Goal: Information Seeking & Learning: Learn about a topic

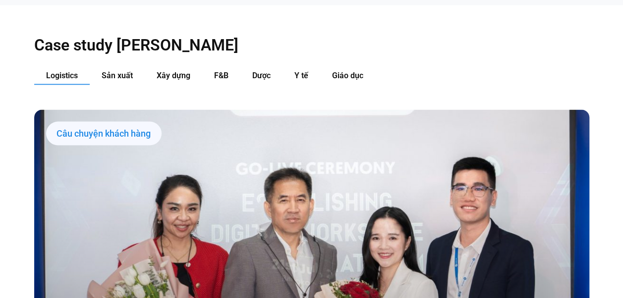
scroll to position [991, 0]
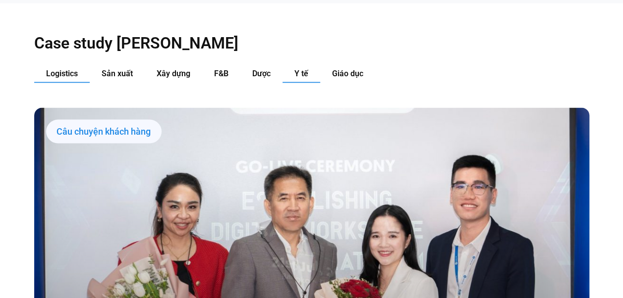
click at [295, 69] on span "Y tế" at bounding box center [301, 73] width 14 height 9
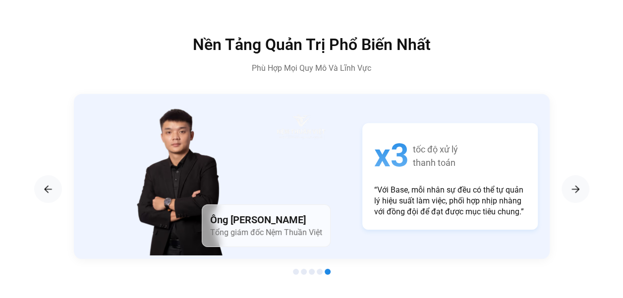
scroll to position [1520, 0]
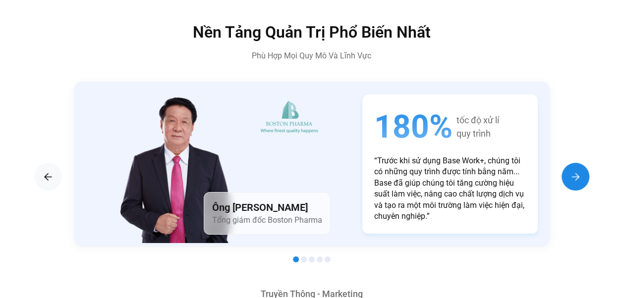
click at [579, 171] on img "Next slide" at bounding box center [576, 177] width 12 height 12
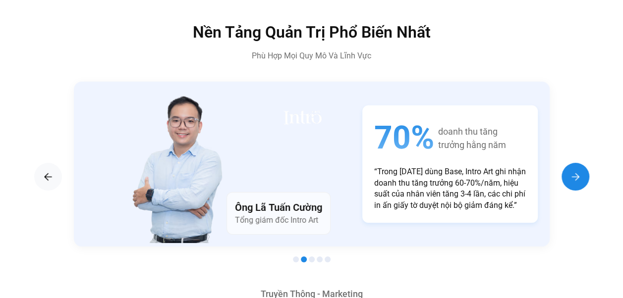
click at [579, 171] on img "Next slide" at bounding box center [576, 177] width 12 height 12
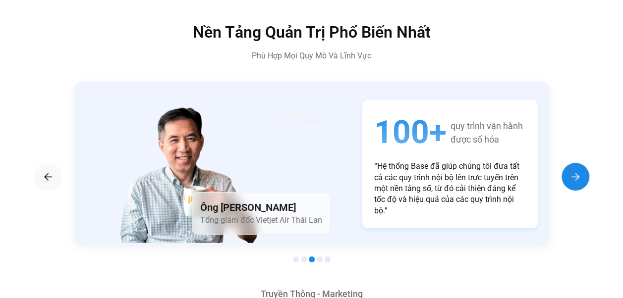
click at [579, 171] on img "Next slide" at bounding box center [576, 177] width 12 height 12
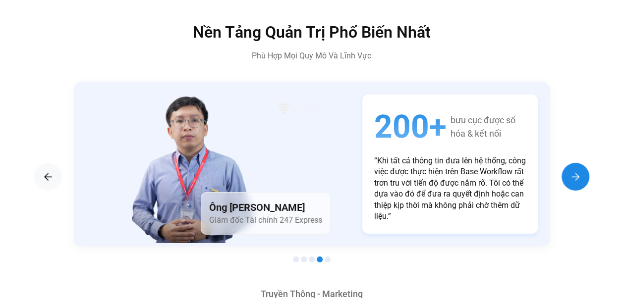
click at [579, 171] on img "Next slide" at bounding box center [576, 177] width 12 height 12
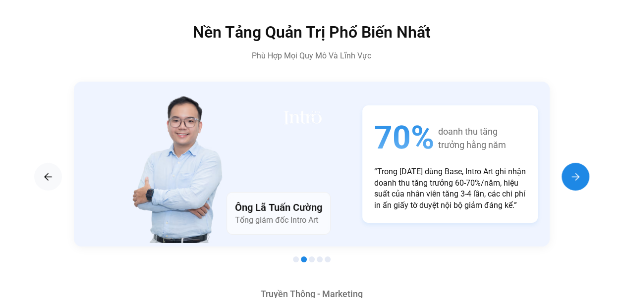
click at [579, 171] on img "Next slide" at bounding box center [576, 177] width 12 height 12
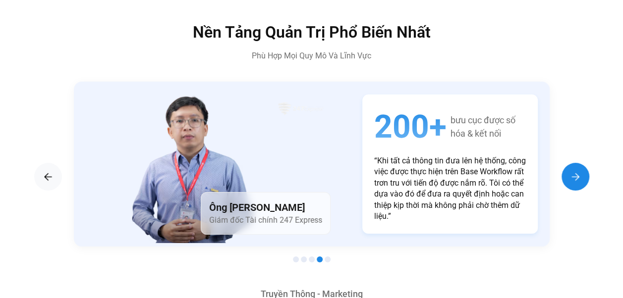
click at [579, 171] on img "Next slide" at bounding box center [576, 177] width 12 height 12
click at [430, 134] on div "200+ bưu cục được số hóa & kết nối “Khi tất cả thông tin đưa lên hệ thống, công…" at bounding box center [449, 165] width 175 height 140
click at [299, 201] on h4 "Ông [PERSON_NAME]" at bounding box center [265, 208] width 113 height 14
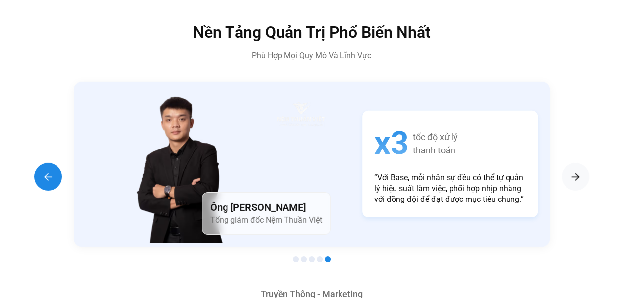
click at [46, 171] on img "Previous slide" at bounding box center [48, 177] width 12 height 12
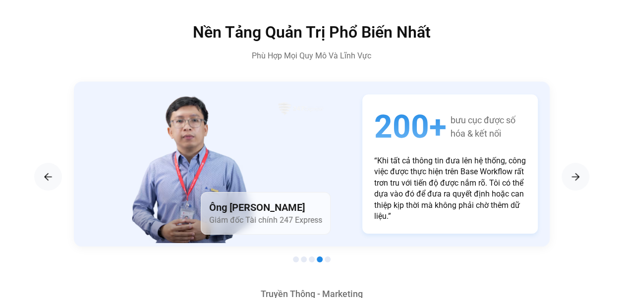
click at [293, 201] on h4 "Ông [PERSON_NAME]" at bounding box center [265, 208] width 113 height 14
click at [321, 166] on div "Ông [PERSON_NAME] Giám đốc Tài chính 247 Express" at bounding box center [205, 164] width 262 height 165
click at [570, 171] on img "Next slide" at bounding box center [576, 177] width 12 height 12
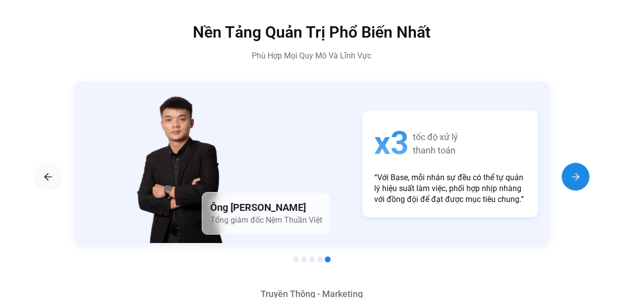
click at [570, 171] on img "Next slide" at bounding box center [576, 177] width 12 height 12
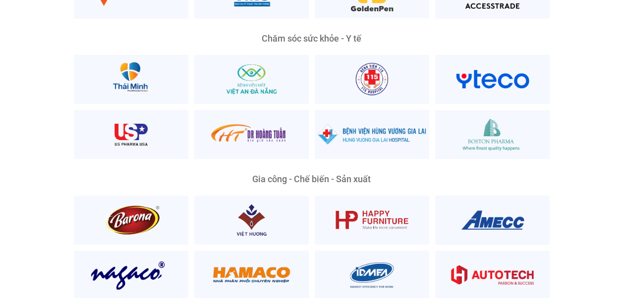
scroll to position [1785, 0]
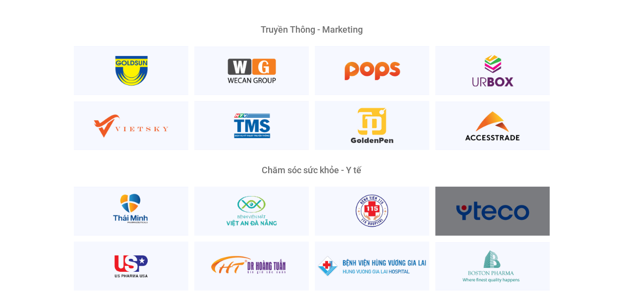
click at [510, 202] on div at bounding box center [492, 211] width 115 height 49
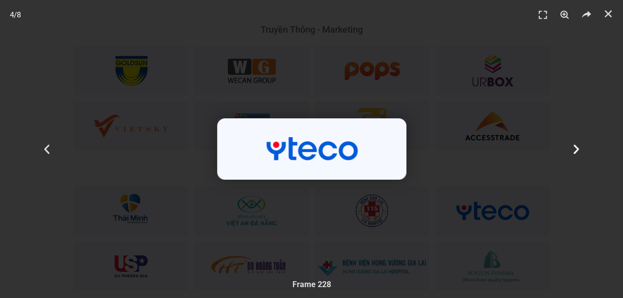
click at [588, 149] on div "Tiếp theo" at bounding box center [576, 149] width 94 height 298
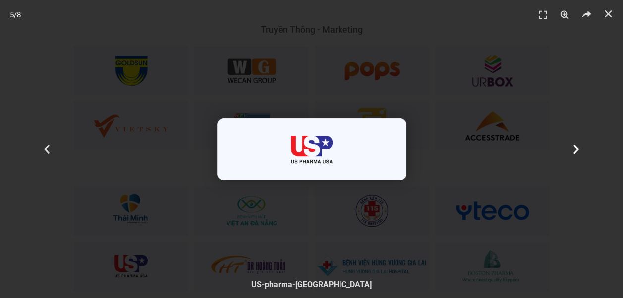
click at [588, 150] on div "Tiếp theo" at bounding box center [576, 149] width 94 height 298
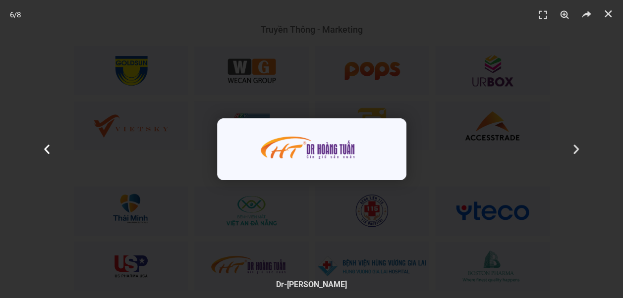
click at [35, 45] on div "Quay về" at bounding box center [47, 149] width 94 height 298
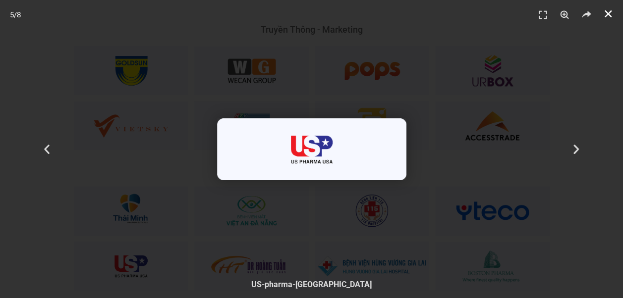
click at [610, 10] on icon "Đóng (Esc)" at bounding box center [608, 14] width 10 height 10
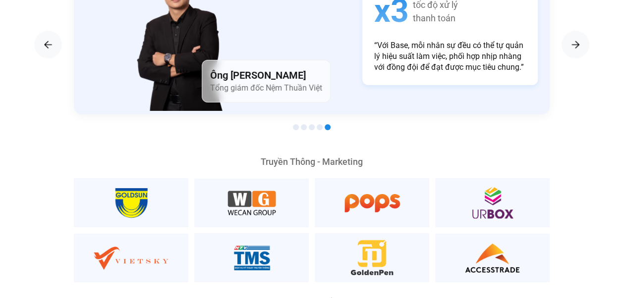
scroll to position [1850, 0]
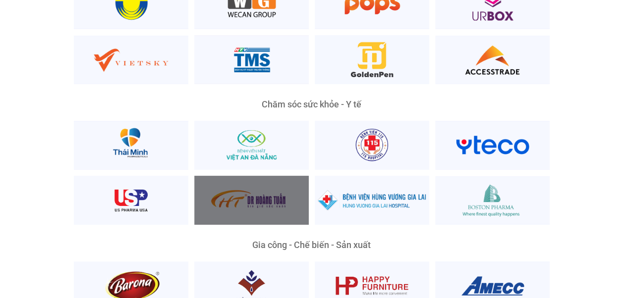
click at [286, 185] on div at bounding box center [251, 200] width 115 height 49
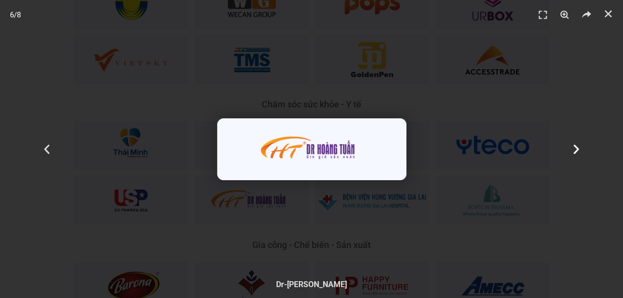
click at [602, 92] on div "Tiếp theo" at bounding box center [576, 149] width 94 height 298
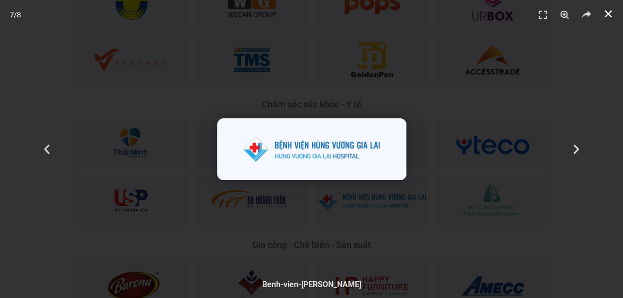
click at [608, 15] on icon "Đóng (Esc)" at bounding box center [608, 14] width 10 height 10
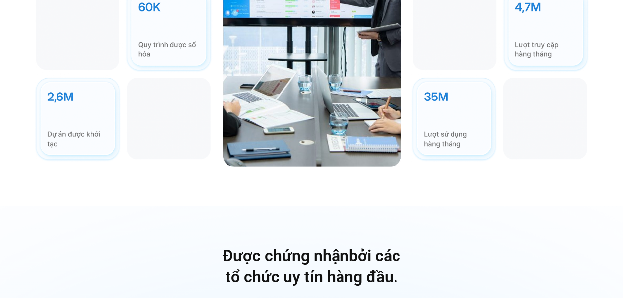
scroll to position [2842, 0]
